Goal: Information Seeking & Learning: Learn about a topic

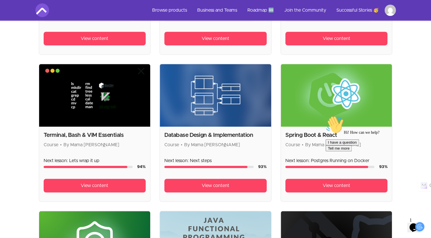
scroll to position [228, 4]
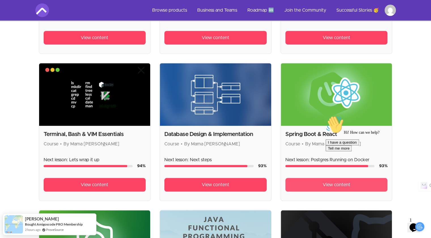
drag, startPoint x: 318, startPoint y: 127, endPoint x: 310, endPoint y: 182, distance: 56.1
click at [310, 182] on link "View content" at bounding box center [337, 185] width 102 height 14
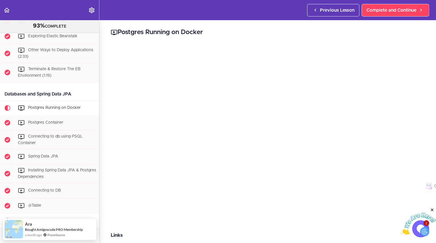
scroll to position [813, 0]
